Goal: Task Accomplishment & Management: Use online tool/utility

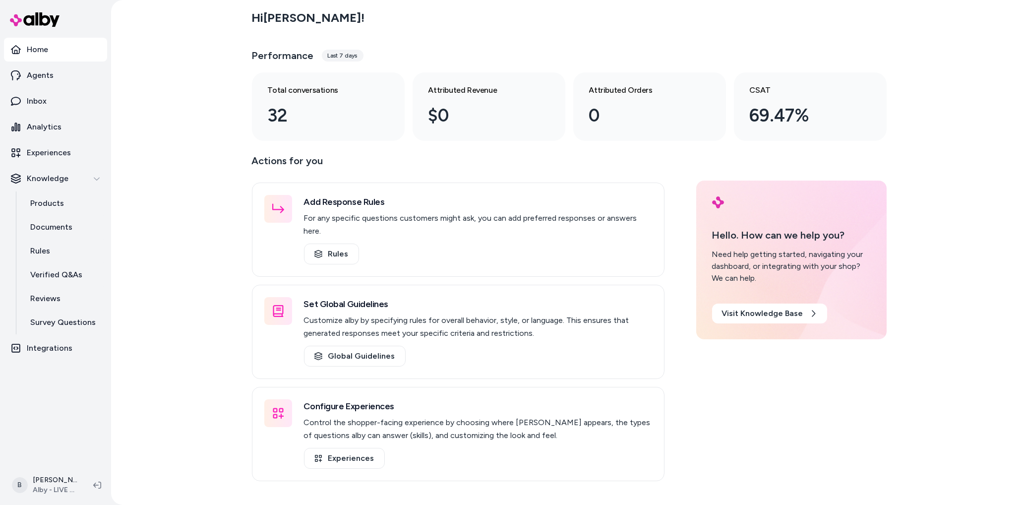
click at [184, 67] on div "Hi [PERSON_NAME] ! Performance Last 7 days Total conversations 32 Attributed Re…" at bounding box center [569, 252] width 916 height 505
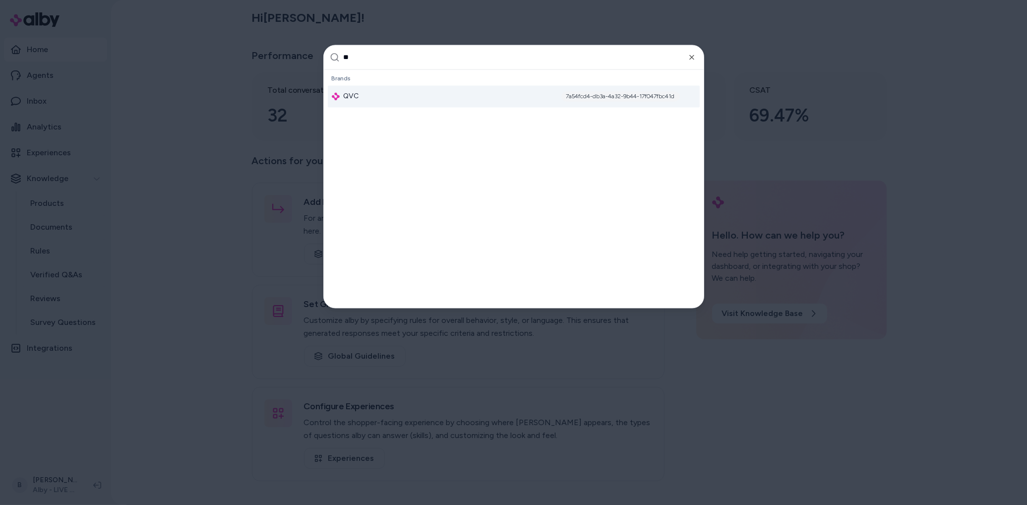
type input "***"
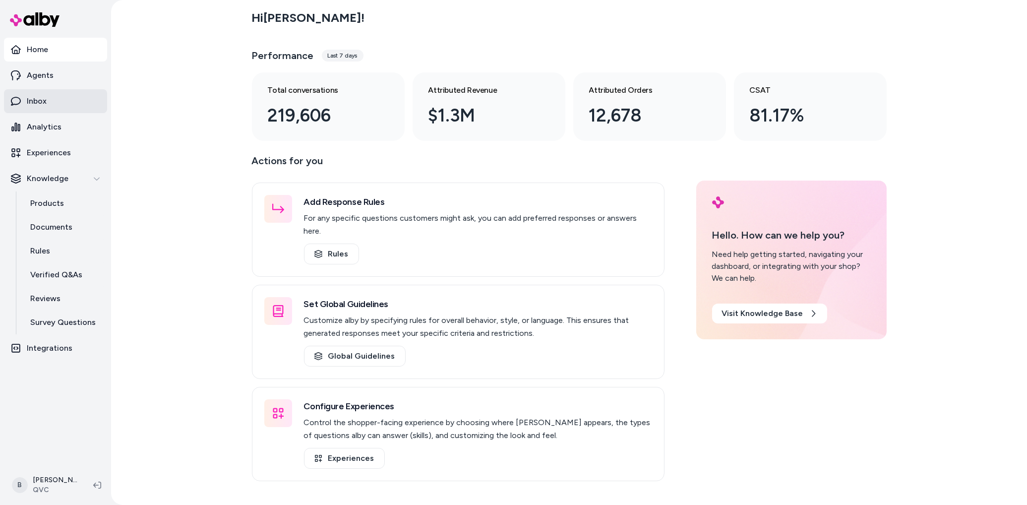
click at [40, 102] on p "Inbox" at bounding box center [37, 101] width 20 height 12
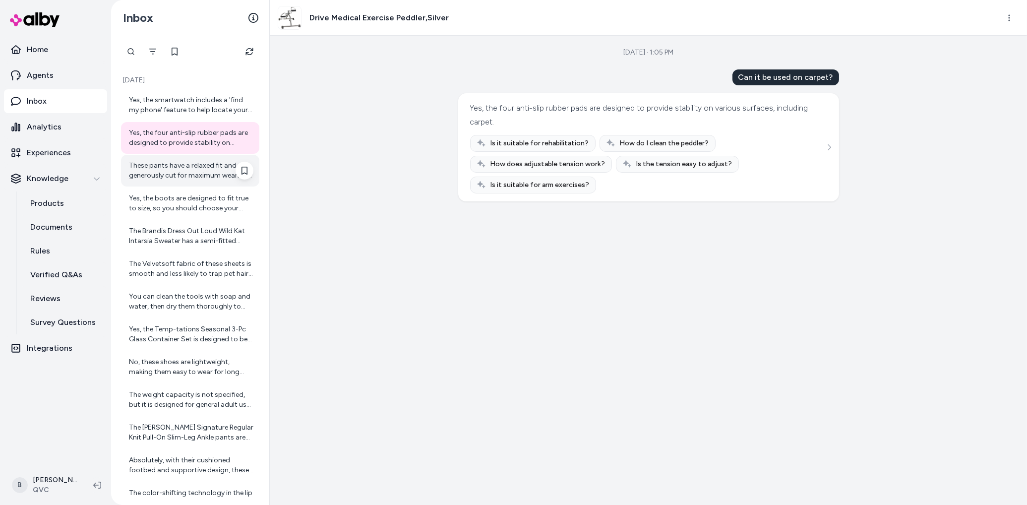
click at [180, 175] on div "These pants have a relaxed fit and are generously cut for maximum wearing ease." at bounding box center [191, 171] width 124 height 20
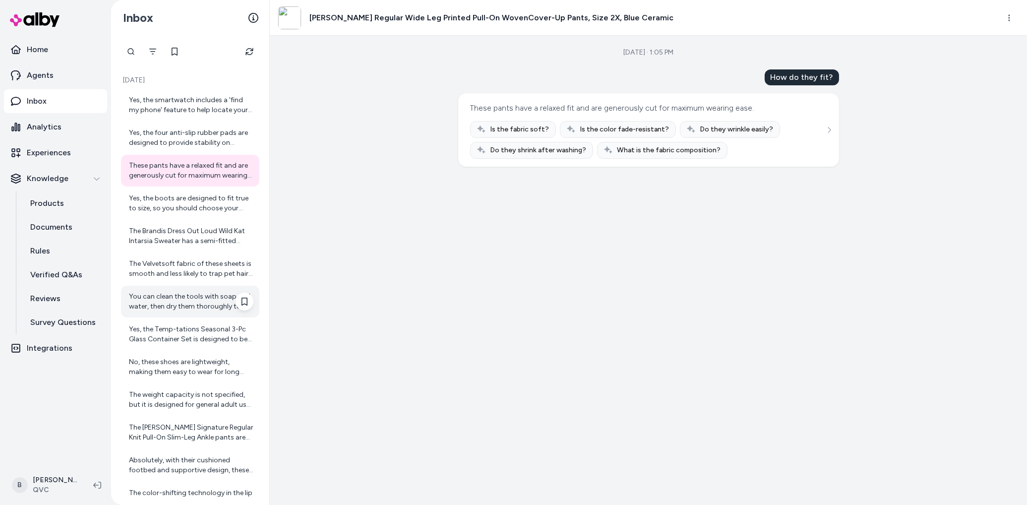
click at [184, 310] on div "You can clean the tools with soap and water, then dry them thoroughly to mainta…" at bounding box center [191, 302] width 124 height 20
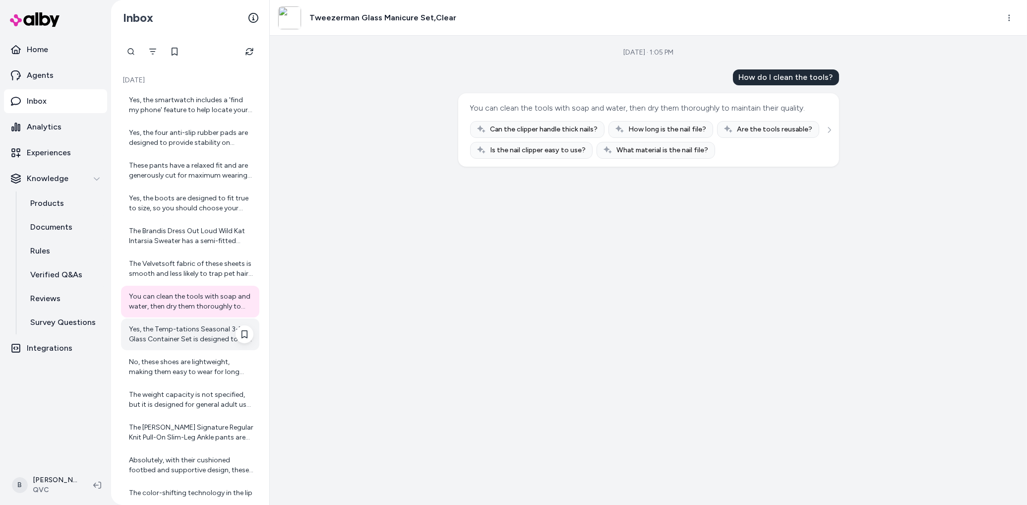
click at [184, 338] on div "Yes, the Temp-tations Seasonal 3-Pc Glass Container Set is designed to be oven-…" at bounding box center [191, 334] width 124 height 20
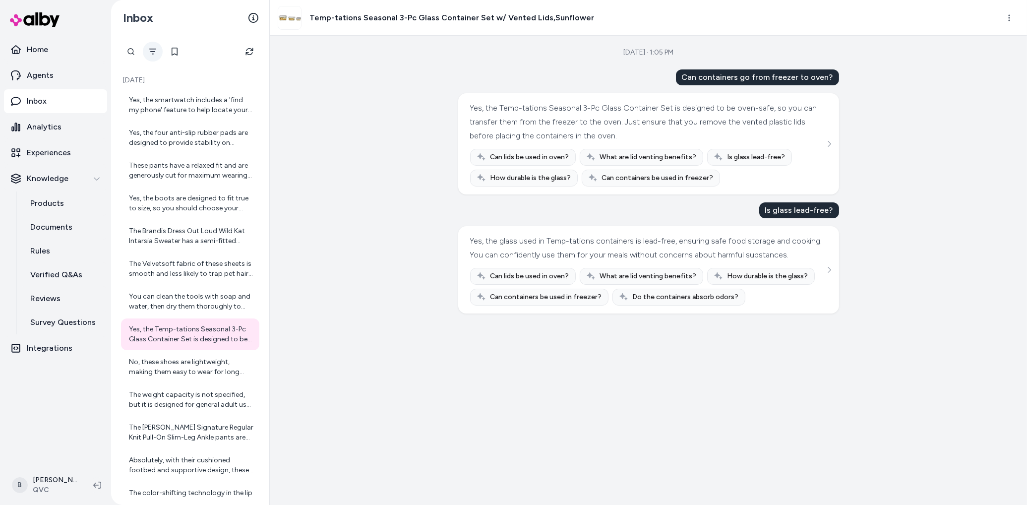
click at [155, 57] on button "Filter" at bounding box center [153, 52] width 20 height 20
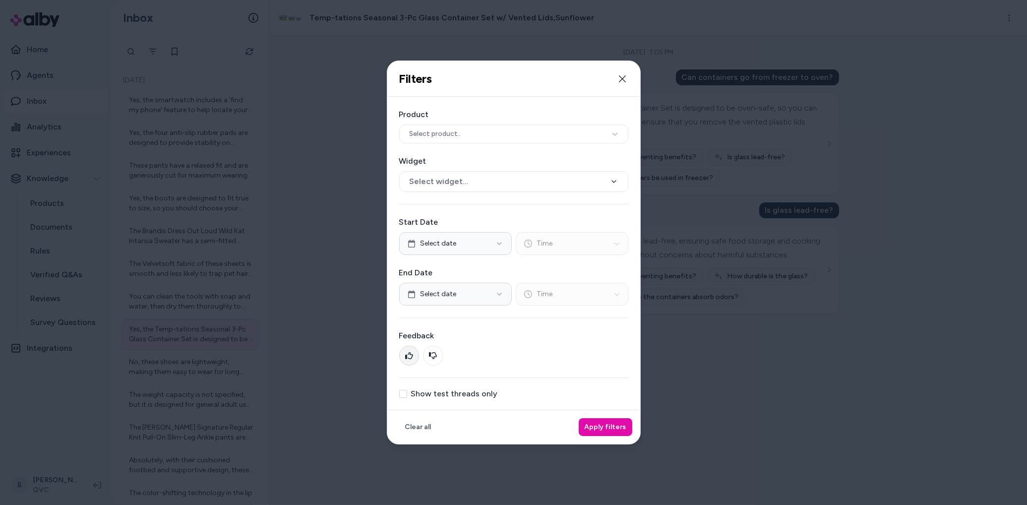
click at [402, 353] on button at bounding box center [409, 356] width 20 height 20
click at [599, 423] on button "Apply filters" at bounding box center [606, 427] width 54 height 18
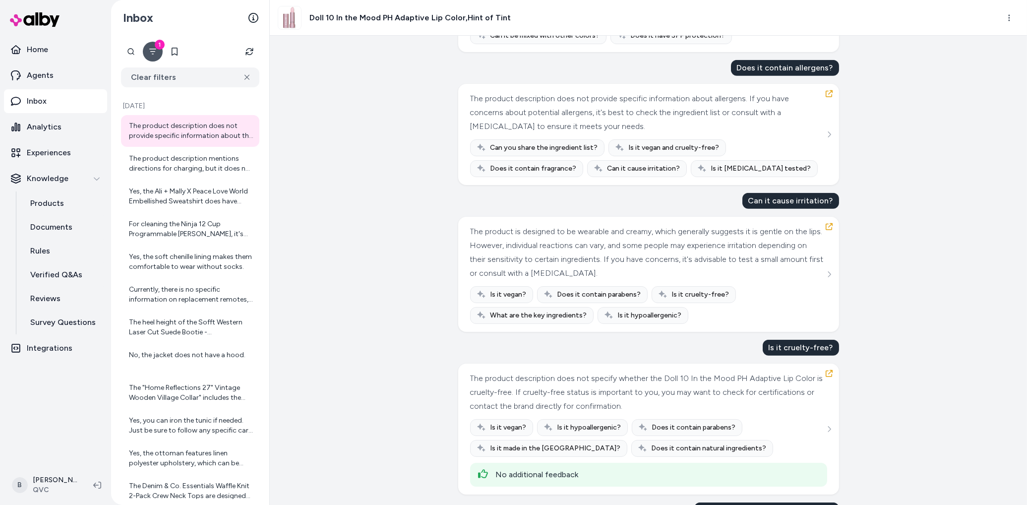
scroll to position [2098, 0]
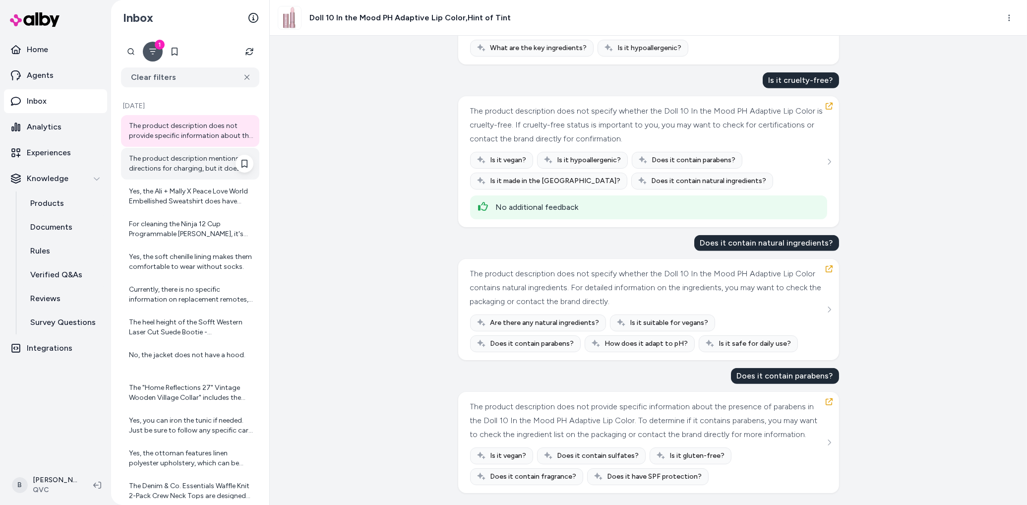
click at [138, 162] on div "The product description mentions directions for charging, but it does not speci…" at bounding box center [191, 164] width 124 height 20
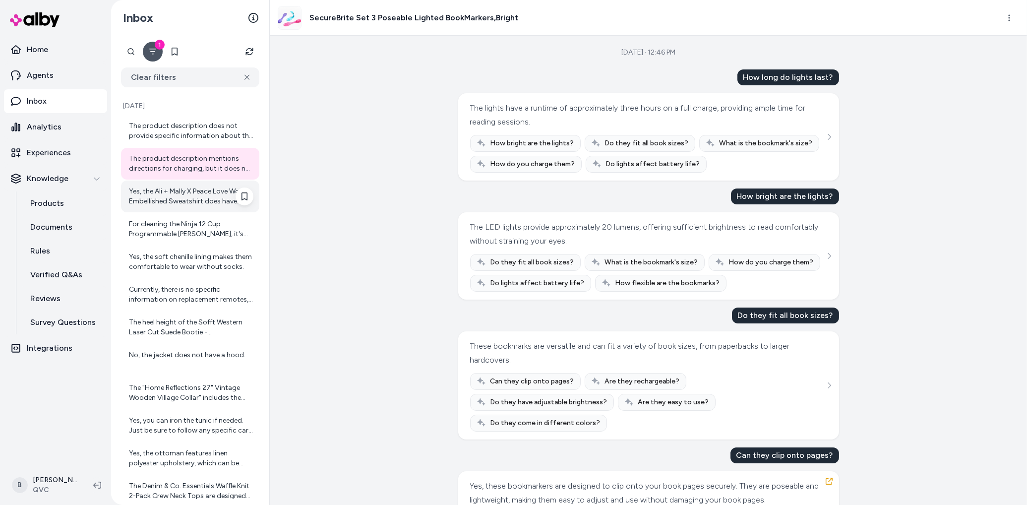
click at [162, 186] on div "Yes, the Ali + Mally X Peace Love World Embellished Sweatshirt does have some s…" at bounding box center [191, 196] width 124 height 20
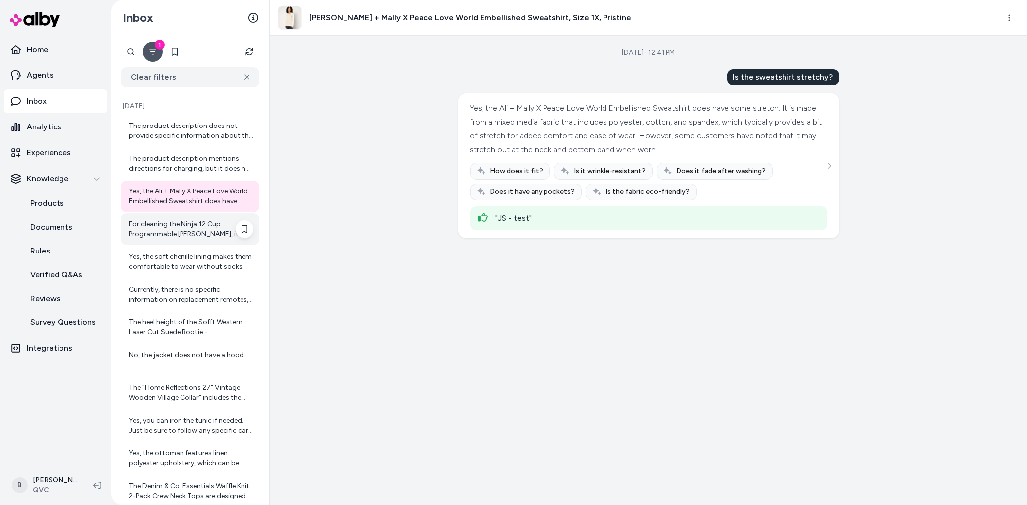
click at [184, 228] on div "For cleaning the Ninja 12 Cup Programmable Brewer, it's recommended to use mild…" at bounding box center [191, 229] width 124 height 20
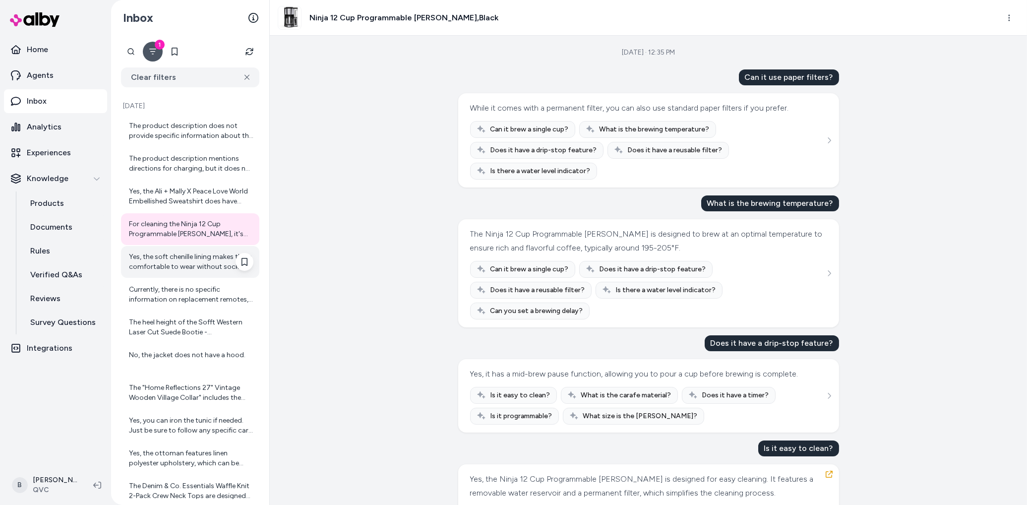
click at [183, 266] on div "Yes, the soft chenille lining makes them comfortable to wear without socks." at bounding box center [191, 262] width 124 height 20
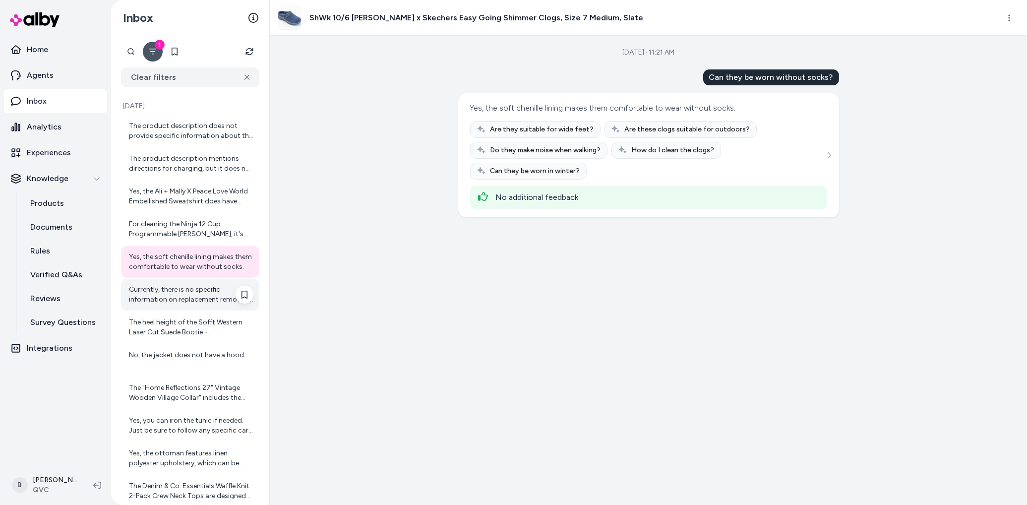
click at [189, 294] on div "Currently, there is no specific information on replacement remotes, but you can…" at bounding box center [191, 295] width 124 height 20
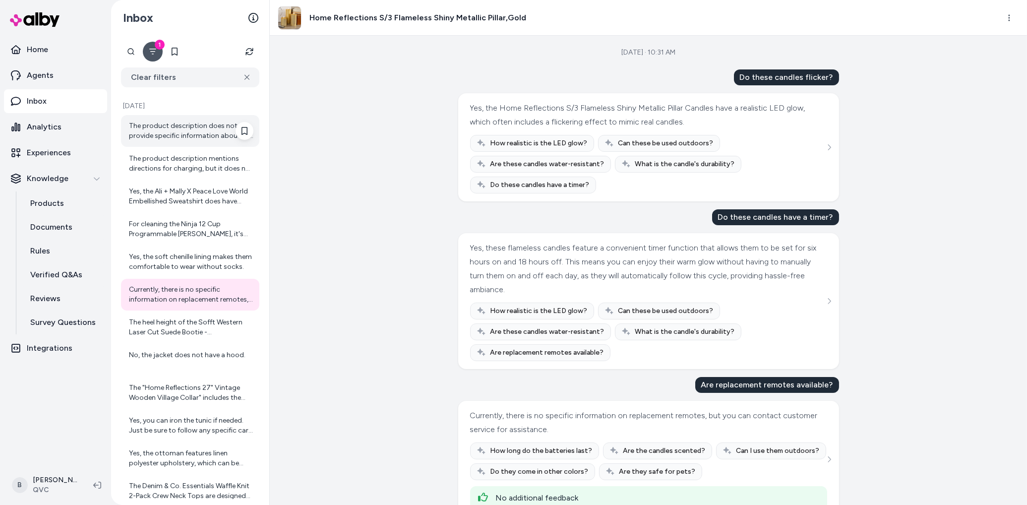
click at [184, 134] on div "The product description does not provide specific information about the presenc…" at bounding box center [191, 131] width 124 height 20
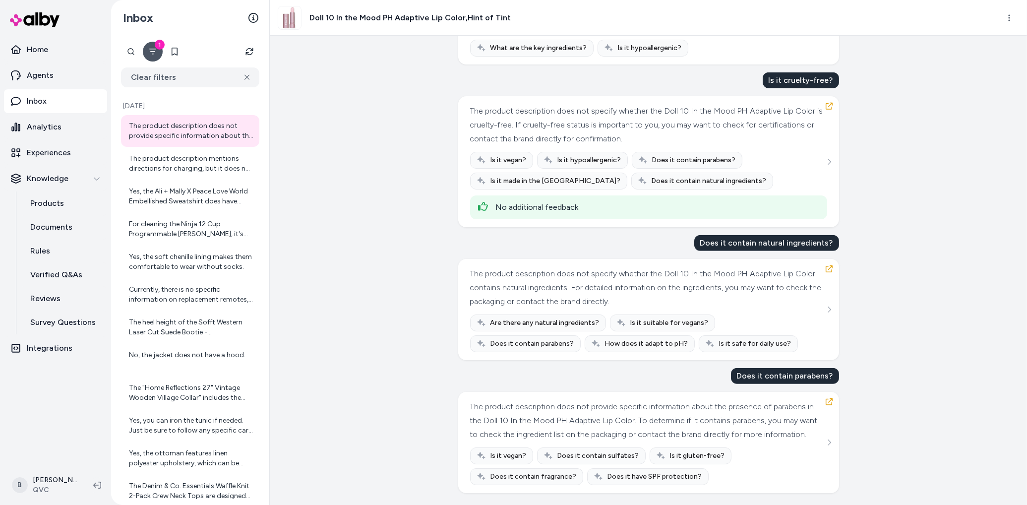
scroll to position [2098, 0]
click at [180, 170] on div "The product description mentions directions for charging, but it does not speci…" at bounding box center [191, 164] width 124 height 20
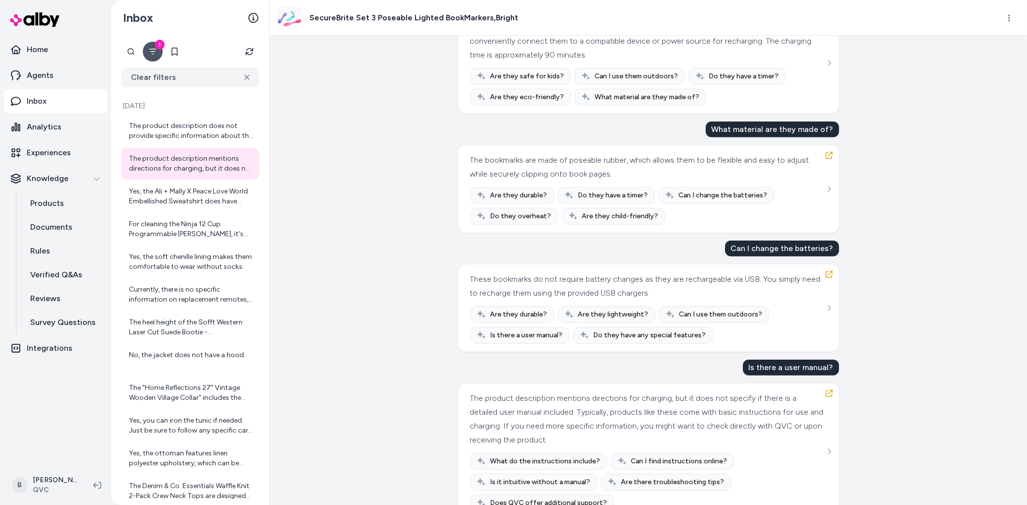
scroll to position [2214, 0]
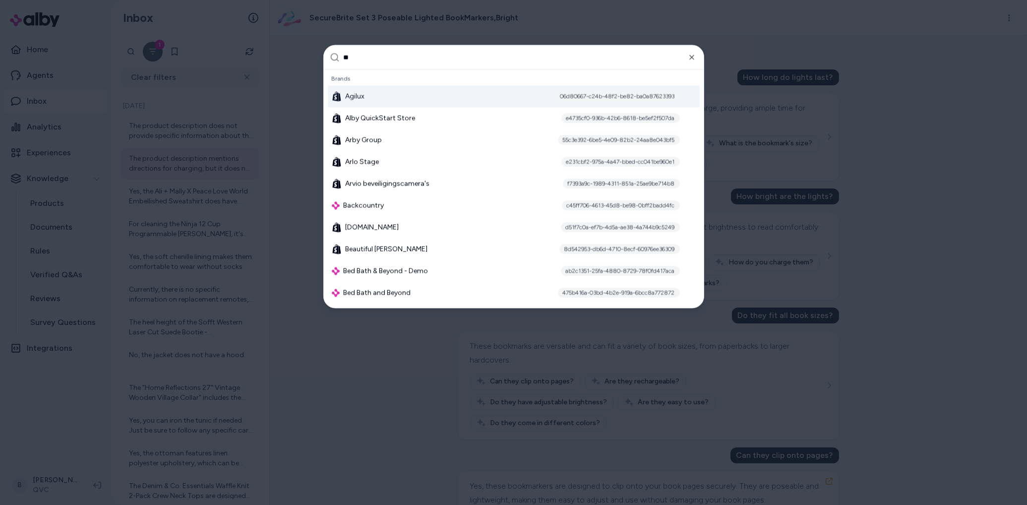
type input "***"
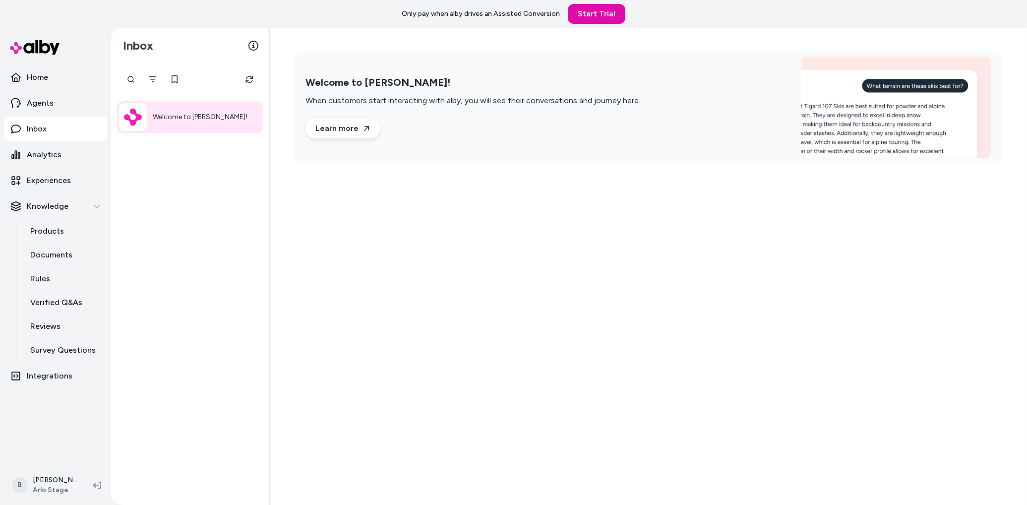
click at [440, 232] on div "Welcome to alby! When customers start interacting with alby, you will see their…" at bounding box center [648, 266] width 757 height 477
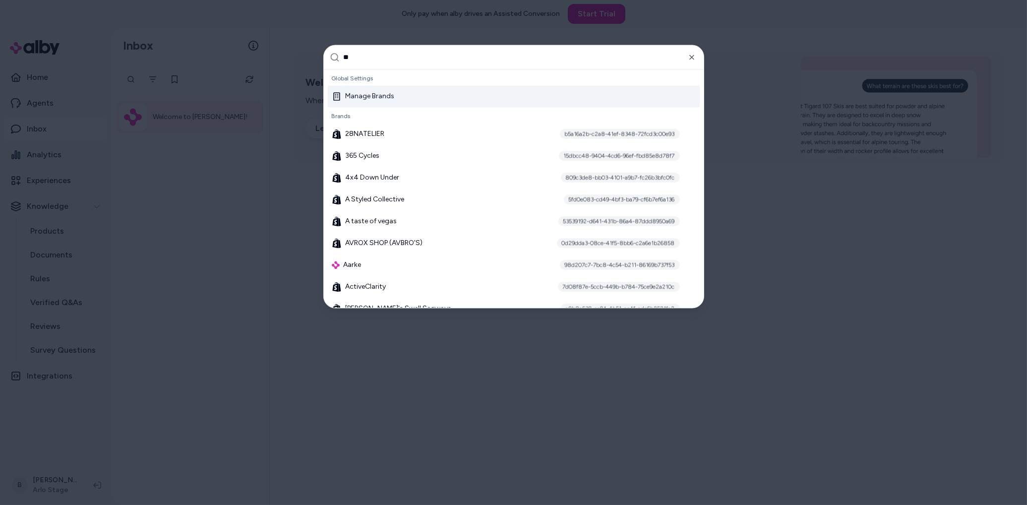
type input "***"
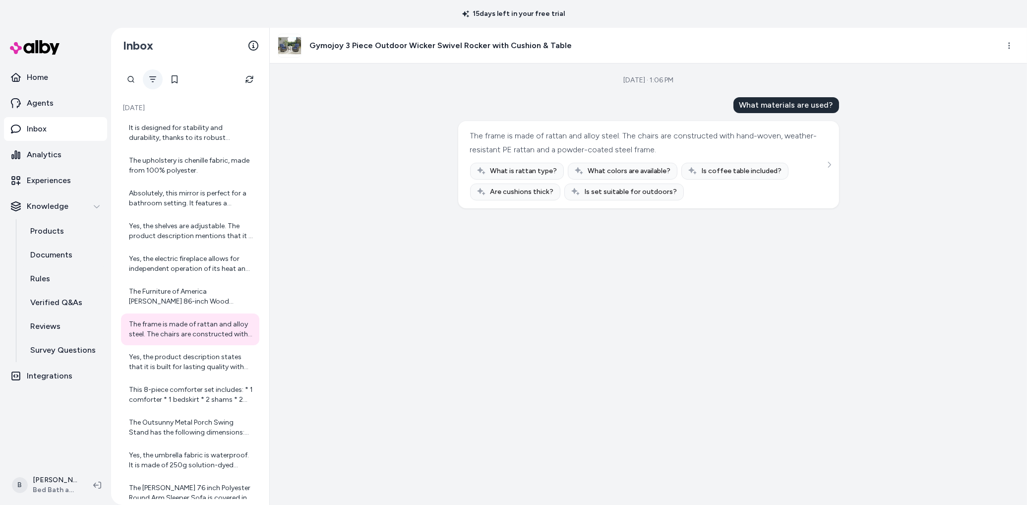
click at [145, 80] on button "Filter" at bounding box center [153, 79] width 20 height 20
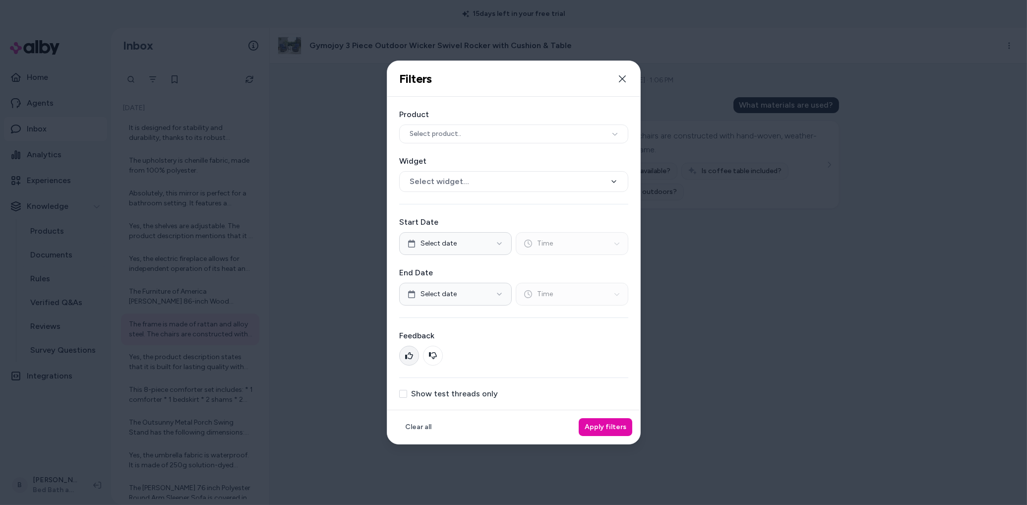
click at [411, 351] on button at bounding box center [409, 356] width 20 height 20
click at [615, 427] on button "Apply filters" at bounding box center [606, 427] width 54 height 18
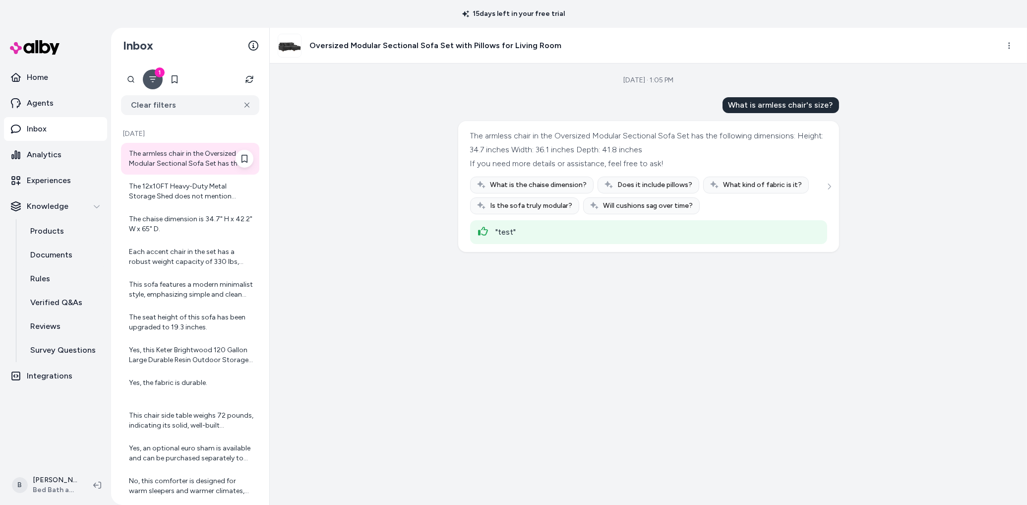
click at [169, 158] on div "The armless chair in the Oversized Modular Sectional Sofa Set has the following…" at bounding box center [191, 159] width 124 height 20
